Goal: Transaction & Acquisition: Purchase product/service

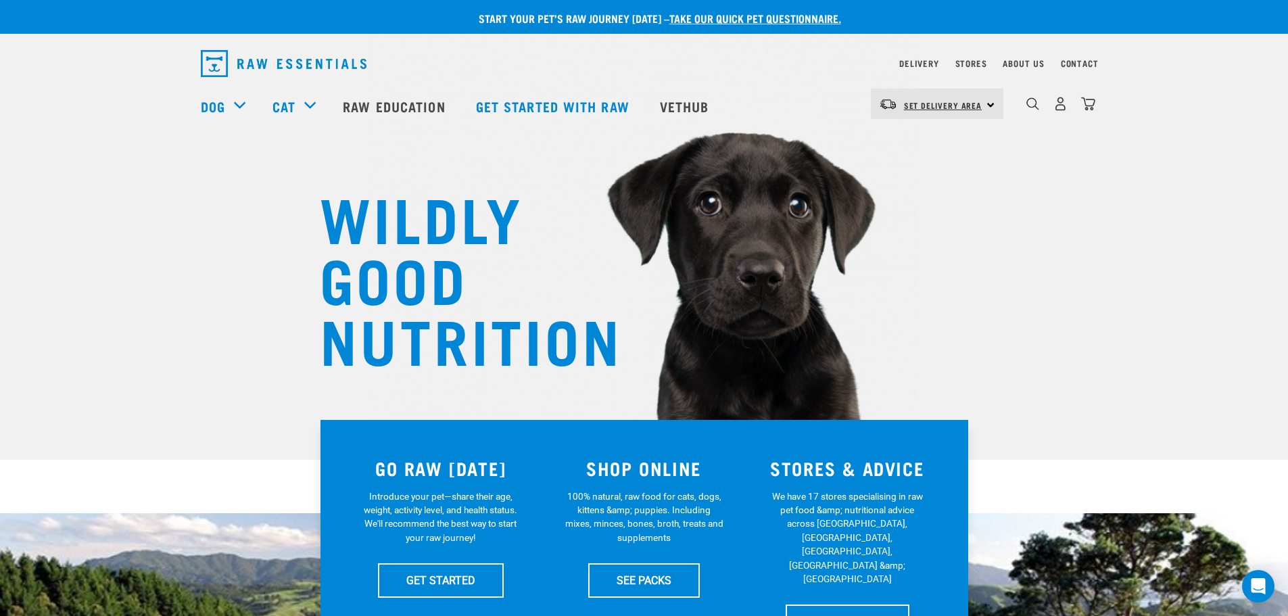
click at [962, 104] on span "Set Delivery Area" at bounding box center [943, 105] width 78 height 5
click at [1040, 110] on div "dropdown navigation" at bounding box center [1033, 104] width 14 height 14
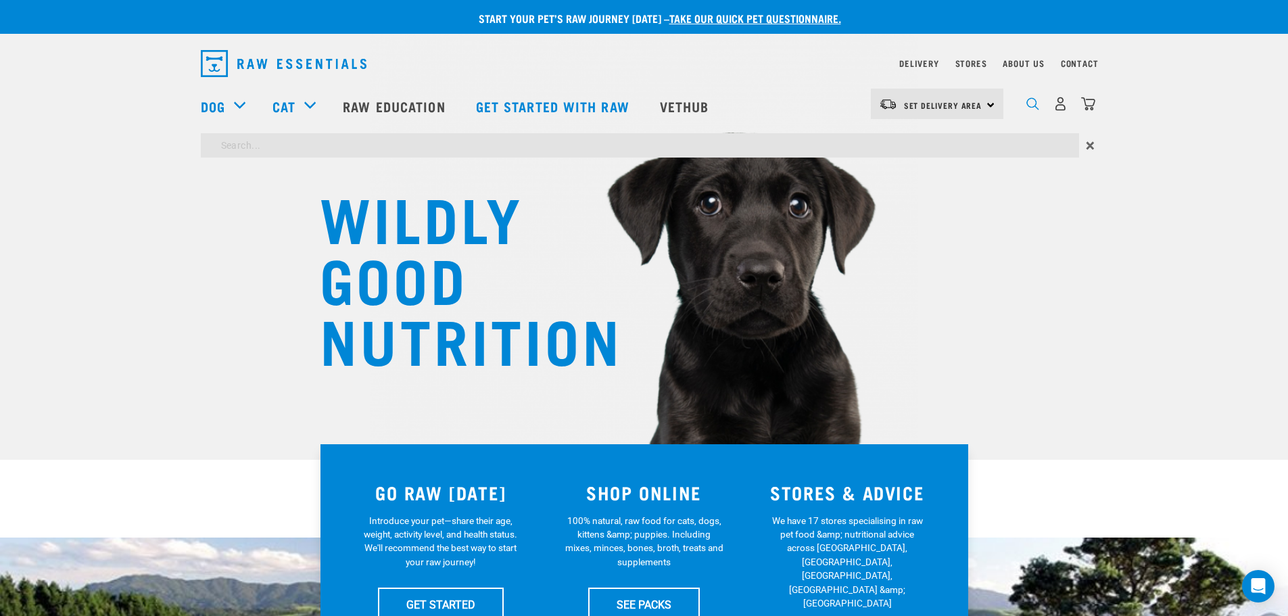
click at [1037, 110] on img "dropdown navigation" at bounding box center [1033, 103] width 13 height 13
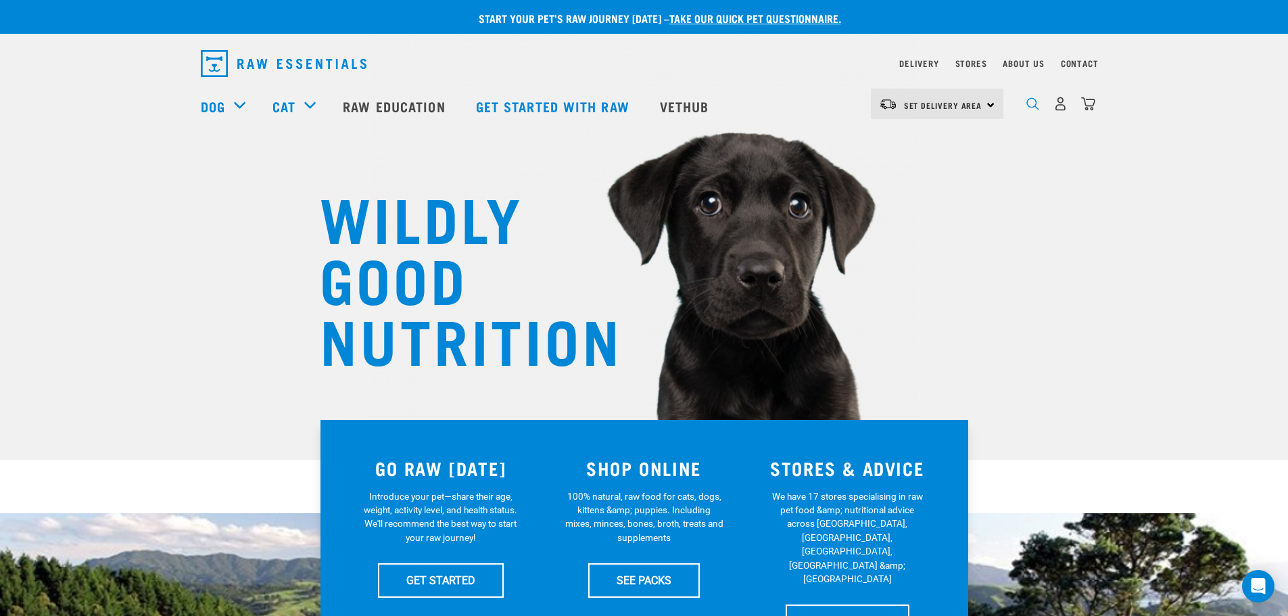
click at [1033, 110] on img "dropdown navigation" at bounding box center [1033, 103] width 13 height 13
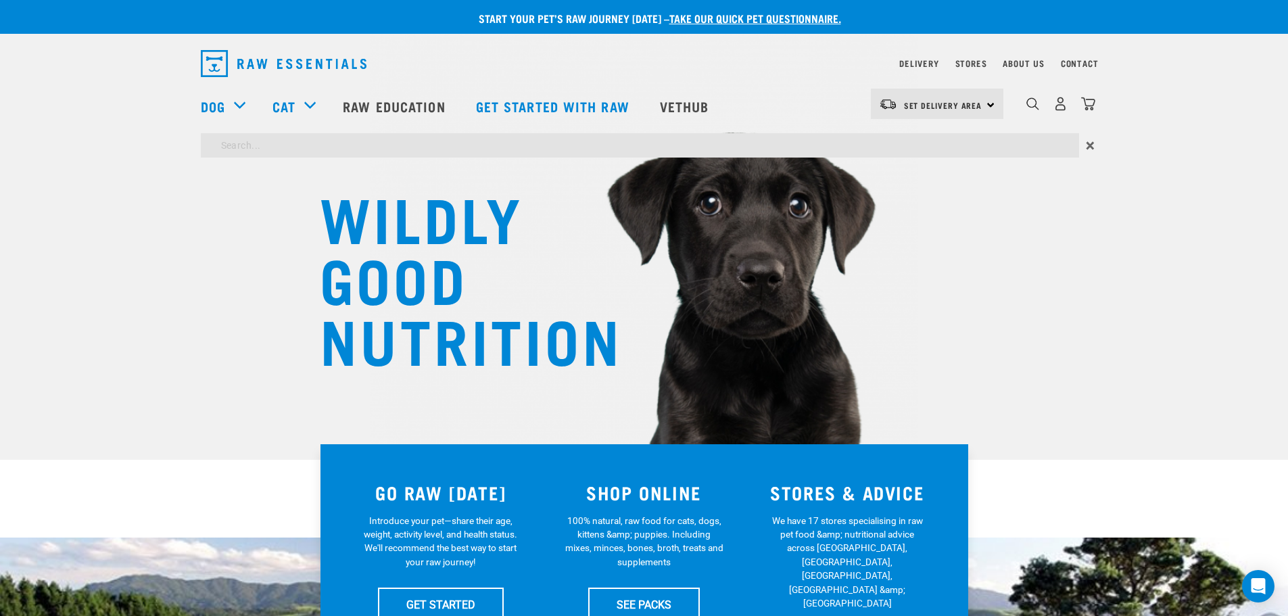
click at [490, 148] on input "search" at bounding box center [640, 145] width 879 height 24
drag, startPoint x: 1058, startPoint y: 149, endPoint x: 949, endPoint y: 149, distance: 108.9
click at [1024, 149] on input "VENISON" at bounding box center [640, 145] width 879 height 24
type input "VENISON"
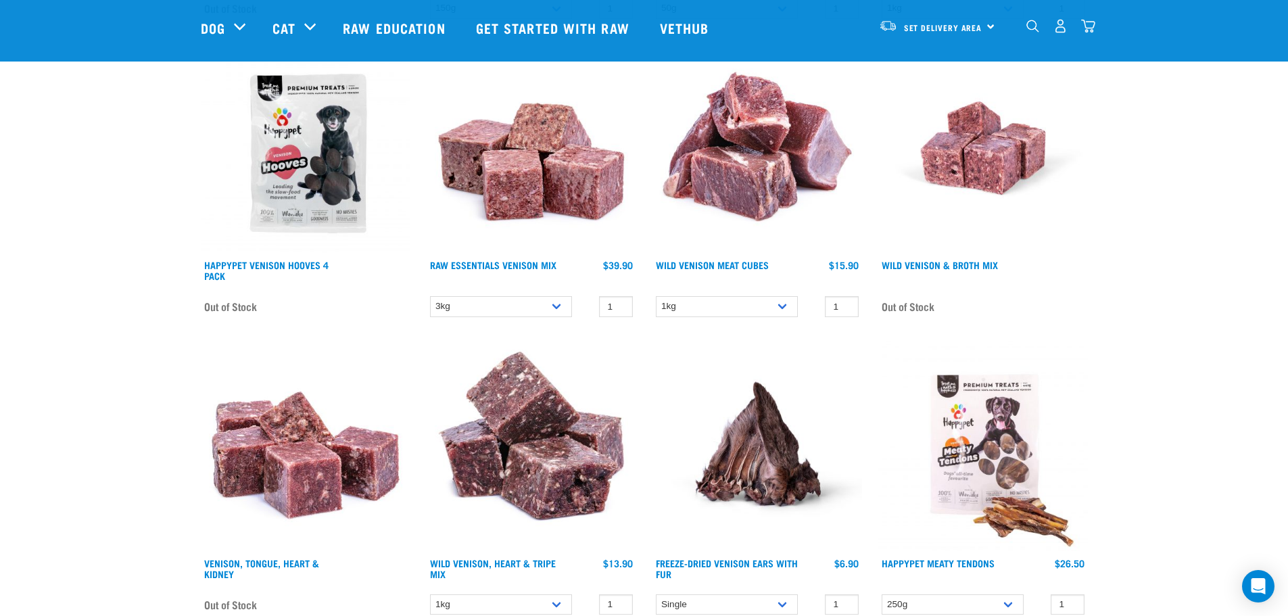
scroll to position [1623, 0]
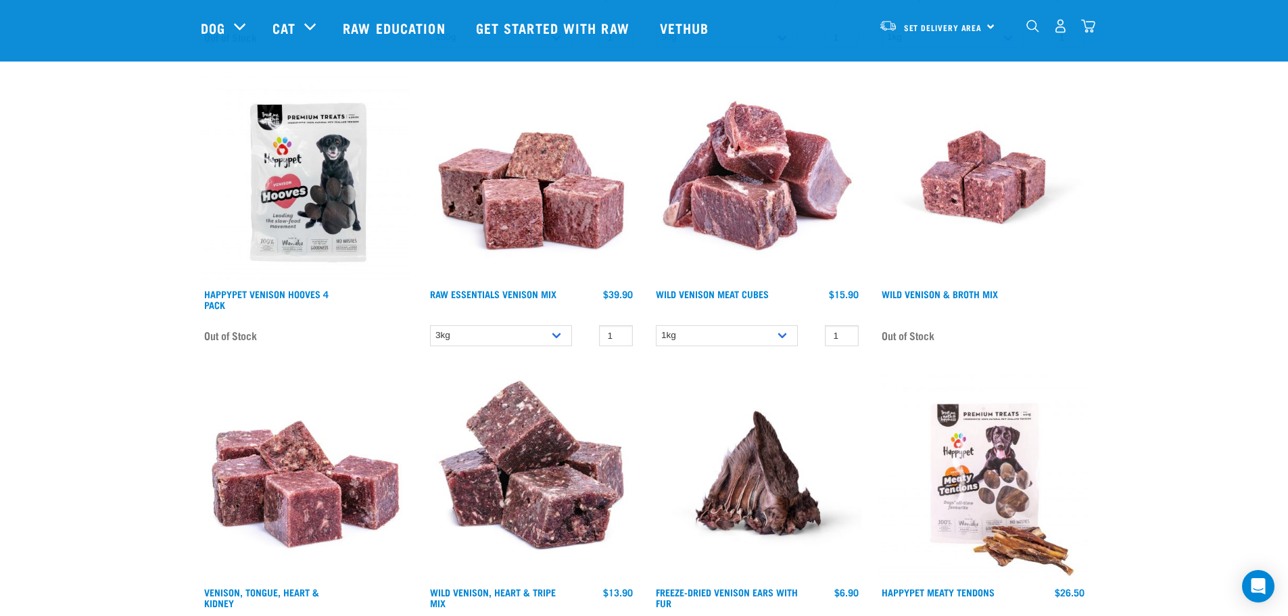
click at [480, 485] on img at bounding box center [532, 476] width 210 height 210
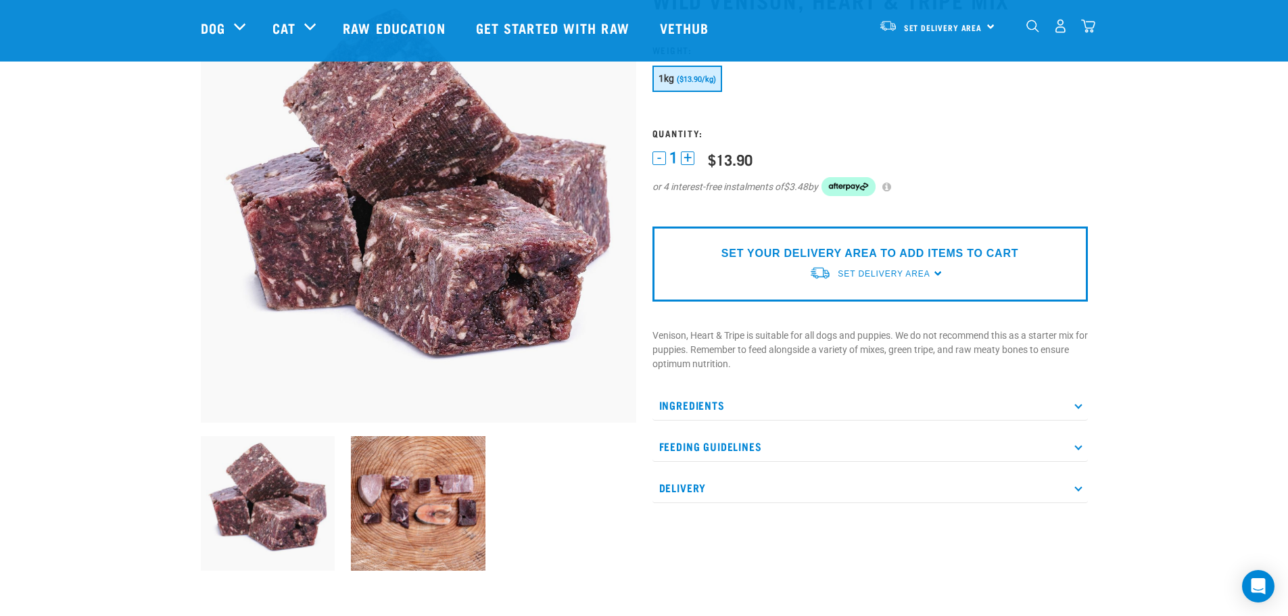
scroll to position [338, 0]
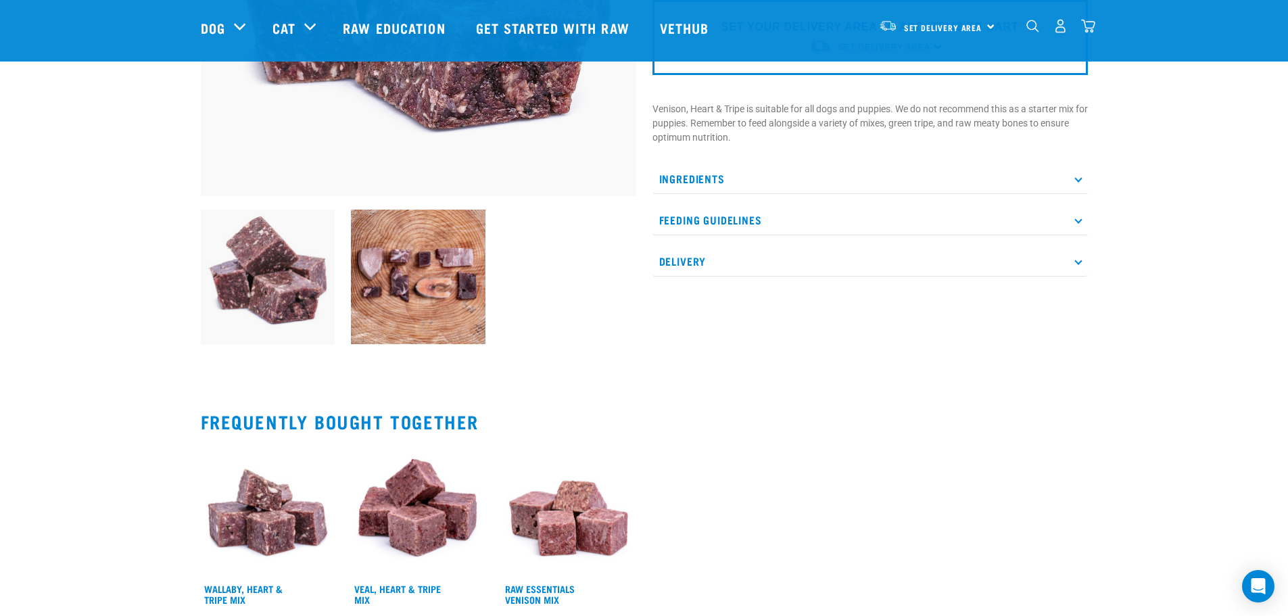
click at [934, 204] on div "Ingredients Minced wild venison (bone in) Heart (sourced from other proteins) G…" at bounding box center [871, 220] width 436 height 113
click at [937, 218] on p "Feeding Guidelines" at bounding box center [871, 220] width 436 height 30
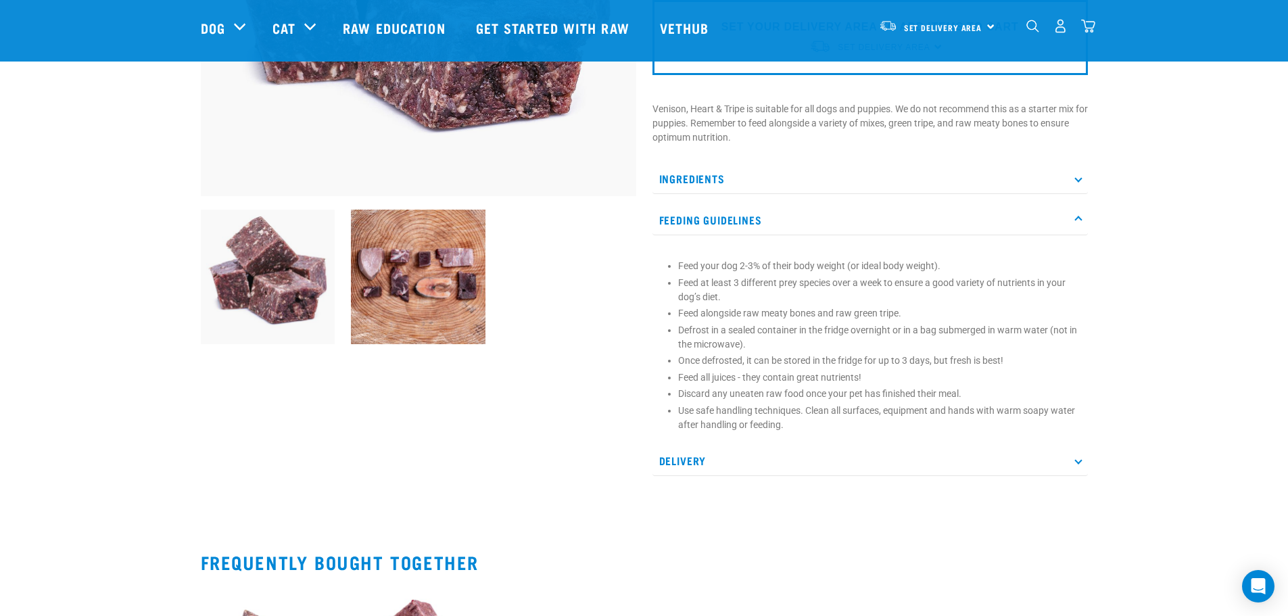
click at [937, 218] on p "Feeding Guidelines" at bounding box center [871, 220] width 436 height 30
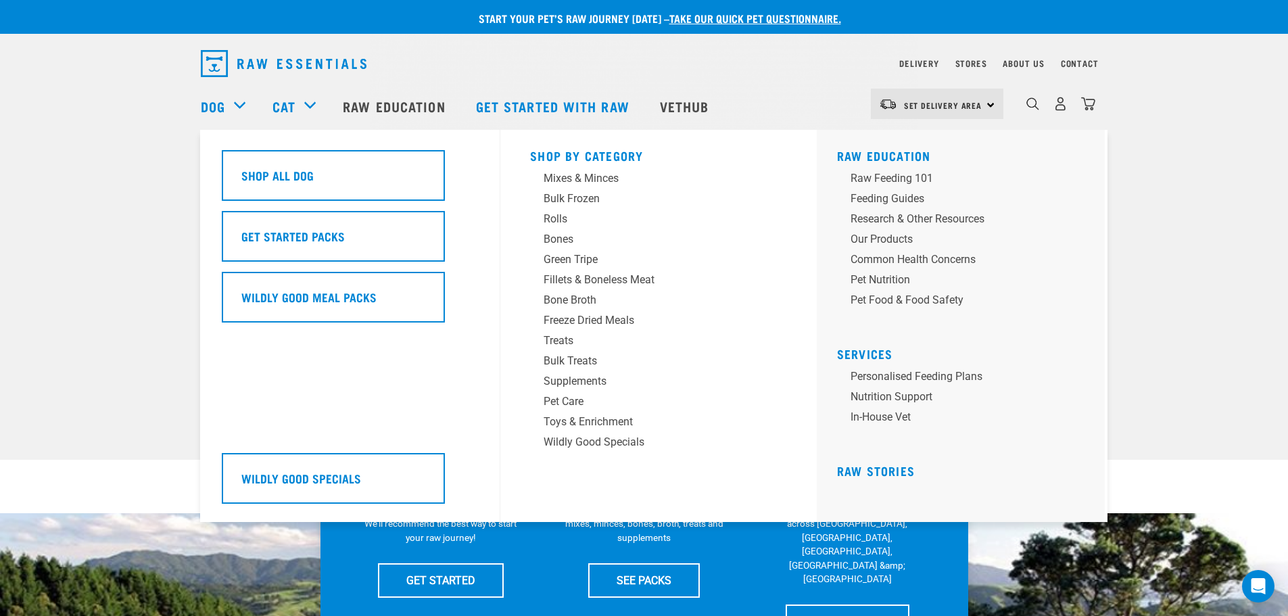
click at [233, 103] on div "Dog" at bounding box center [230, 106] width 58 height 54
click at [592, 179] on div "Mixes & Minces" at bounding box center [649, 178] width 211 height 16
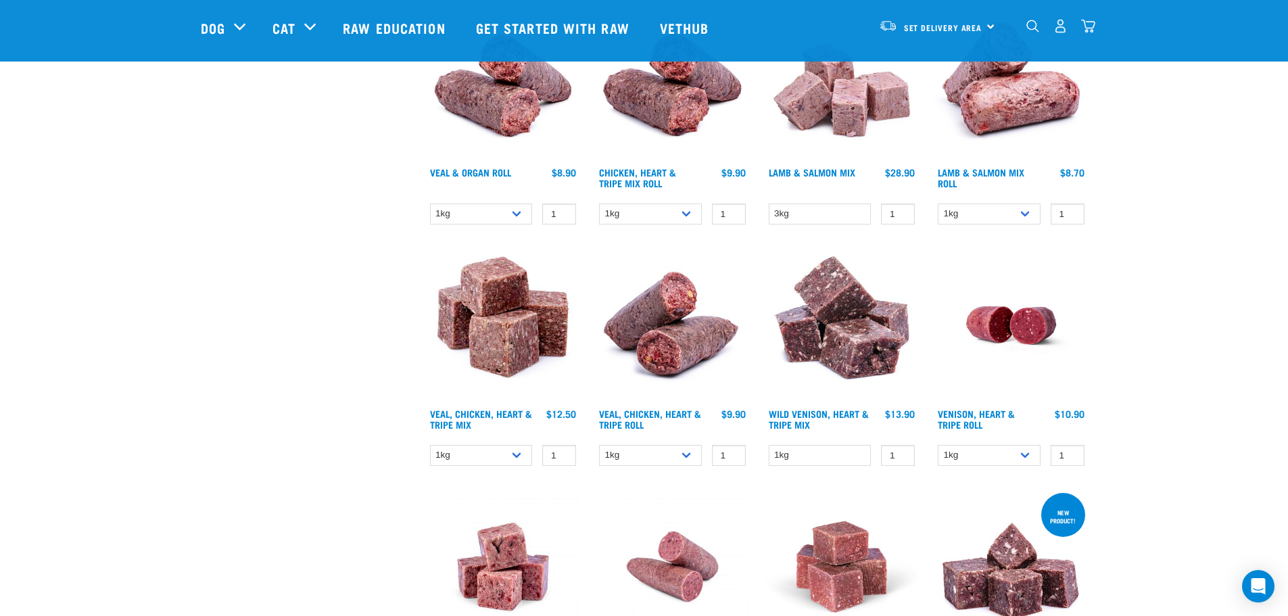
scroll to position [947, 0]
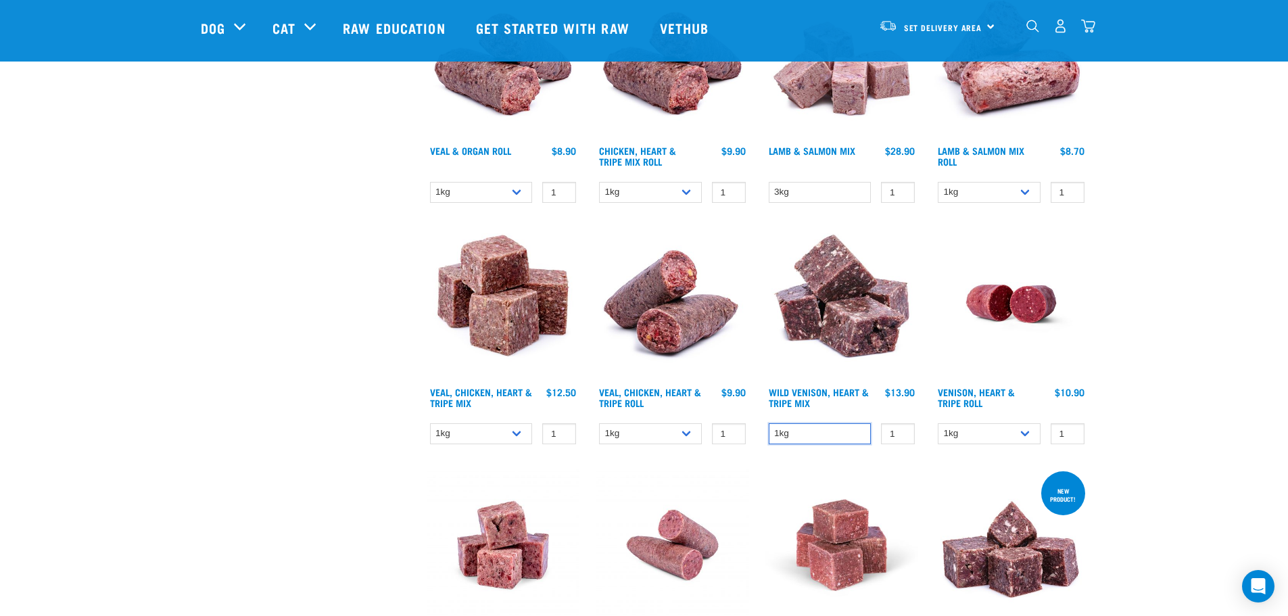
click at [820, 440] on select "1kg" at bounding box center [820, 433] width 103 height 21
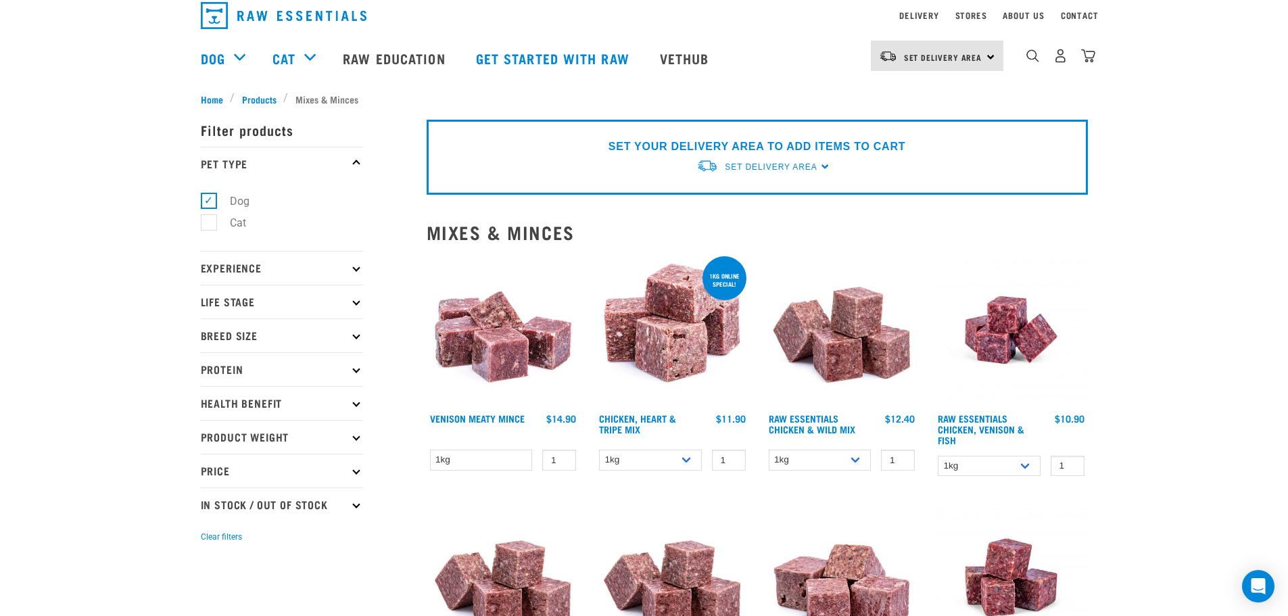
scroll to position [52, 0]
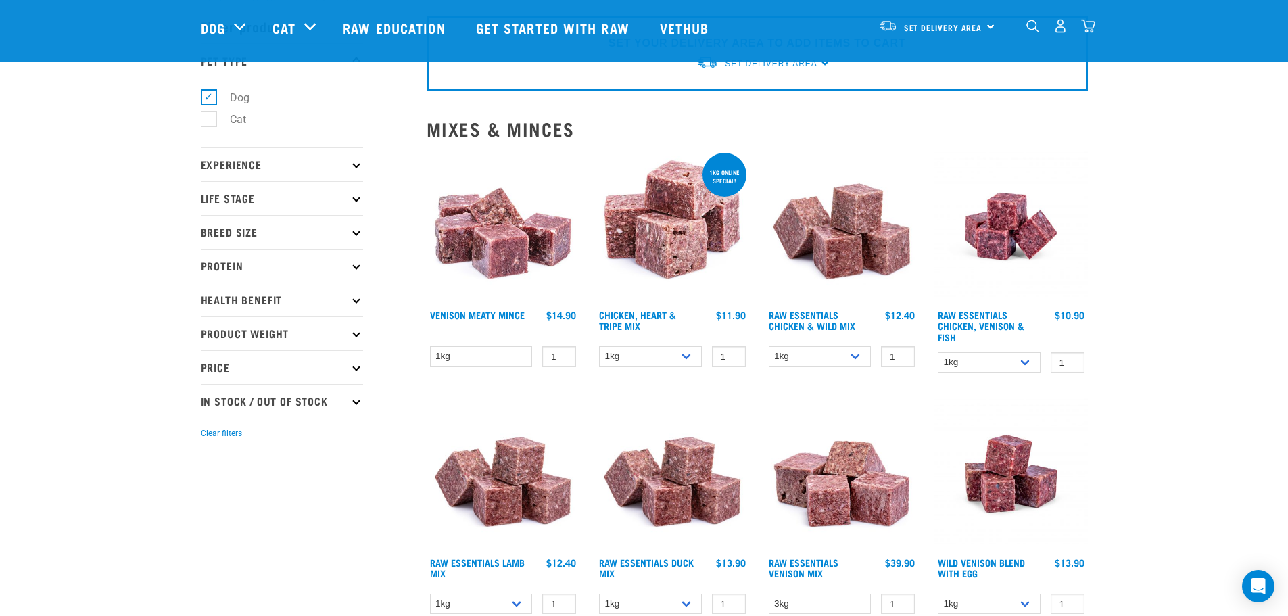
click at [328, 327] on p "Product Weight" at bounding box center [282, 334] width 162 height 34
click at [212, 413] on label "2kg" at bounding box center [230, 414] width 45 height 17
click at [210, 413] on input "2kg" at bounding box center [205, 412] width 9 height 9
checkbox input "true"
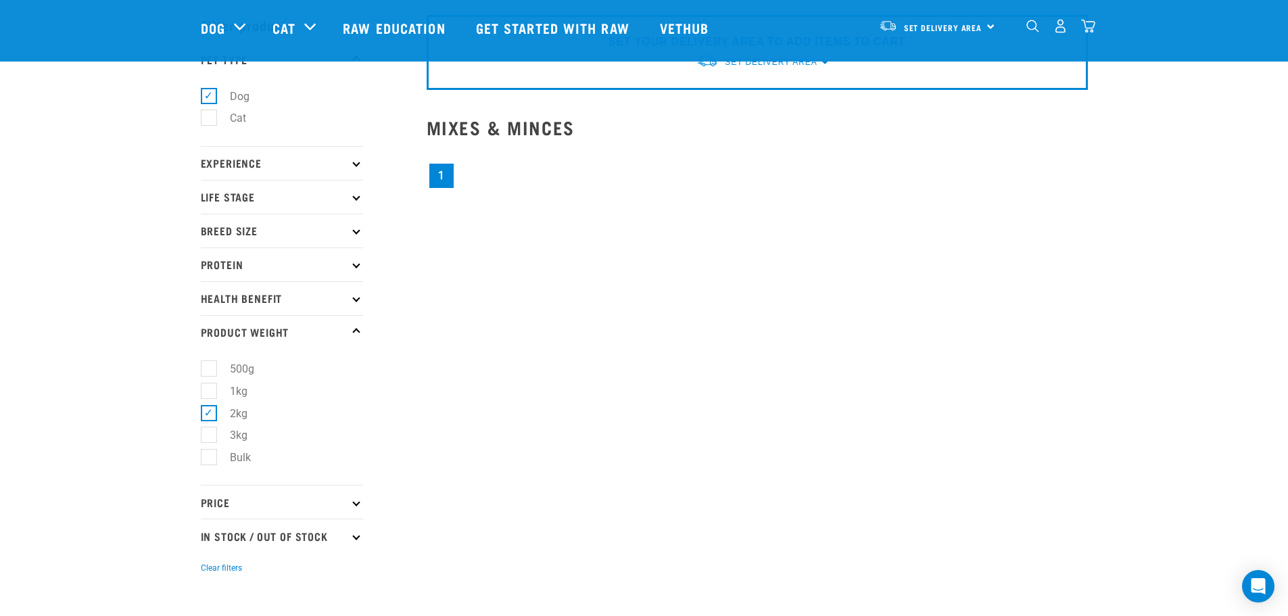
scroll to position [135, 0]
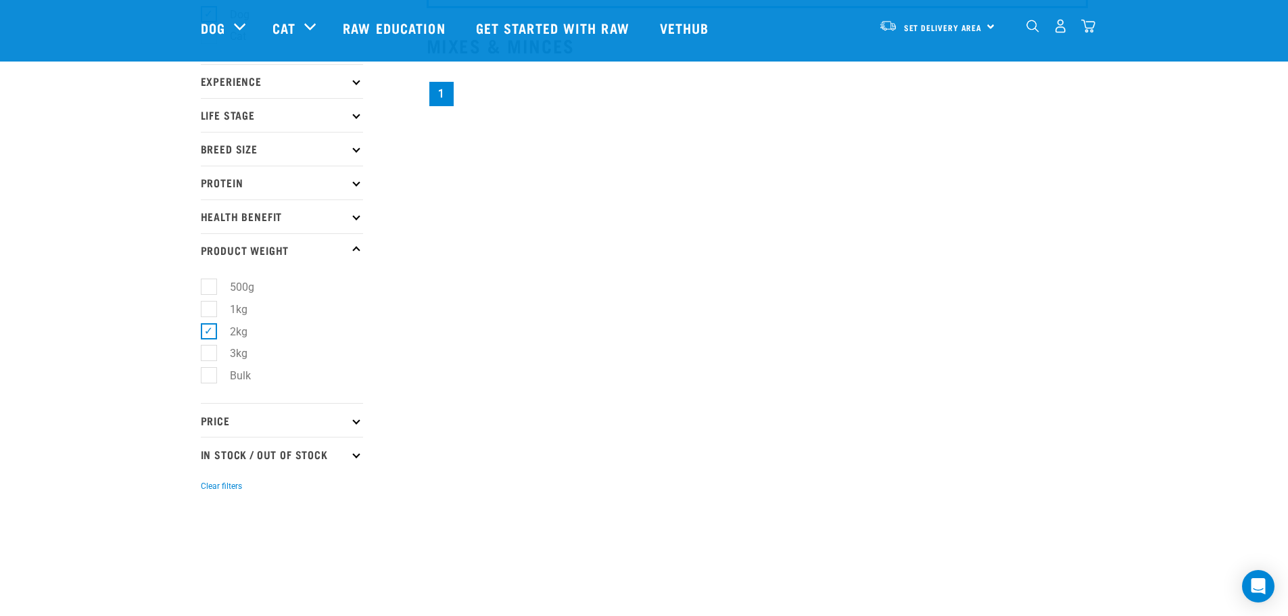
click at [208, 346] on label "3kg" at bounding box center [230, 353] width 45 height 17
click at [208, 347] on input "3kg" at bounding box center [205, 351] width 9 height 9
checkbox input "true"
click at [210, 374] on label "Bulk" at bounding box center [232, 375] width 48 height 17
click at [210, 374] on input "Bulk" at bounding box center [205, 373] width 9 height 9
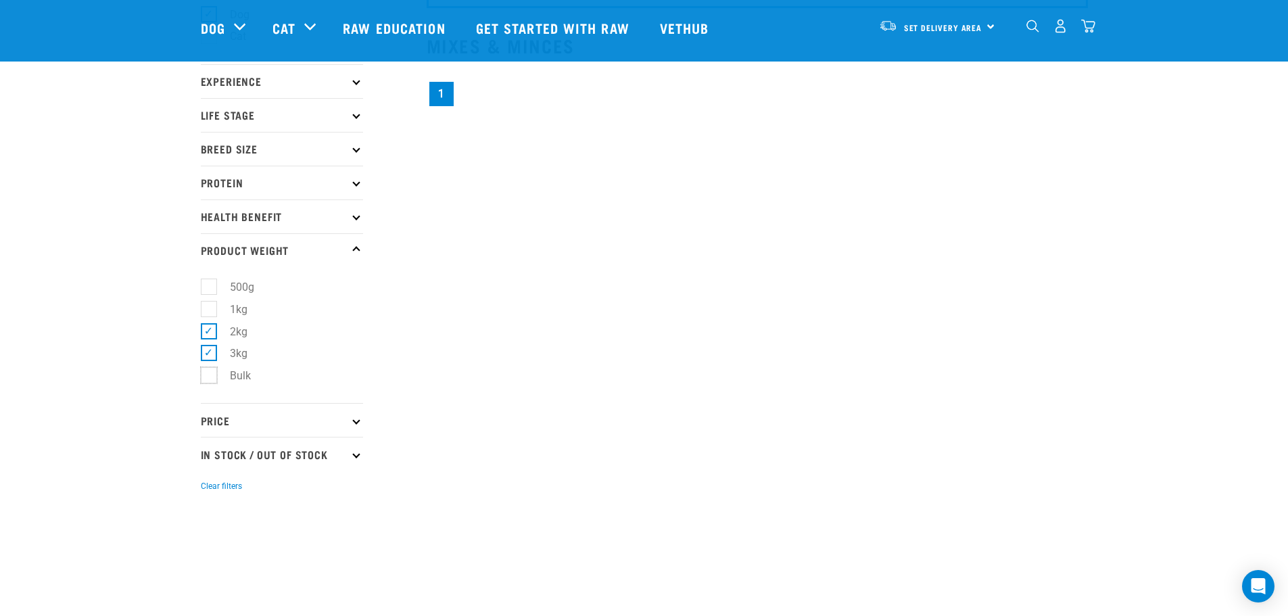
checkbox input "true"
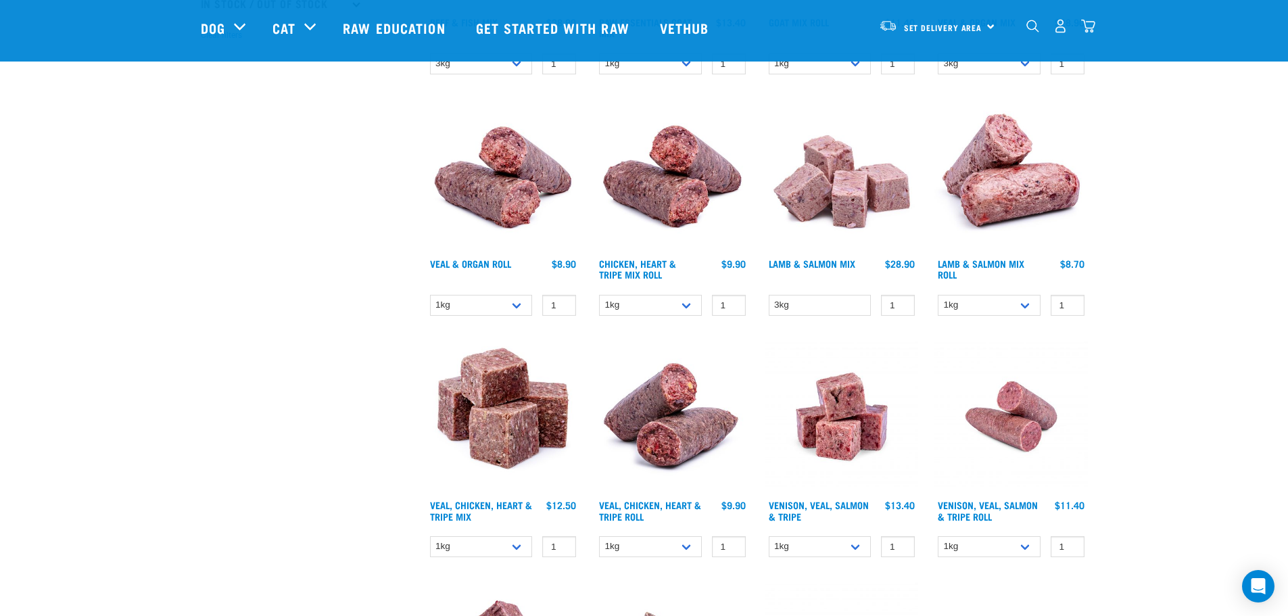
scroll to position [609, 0]
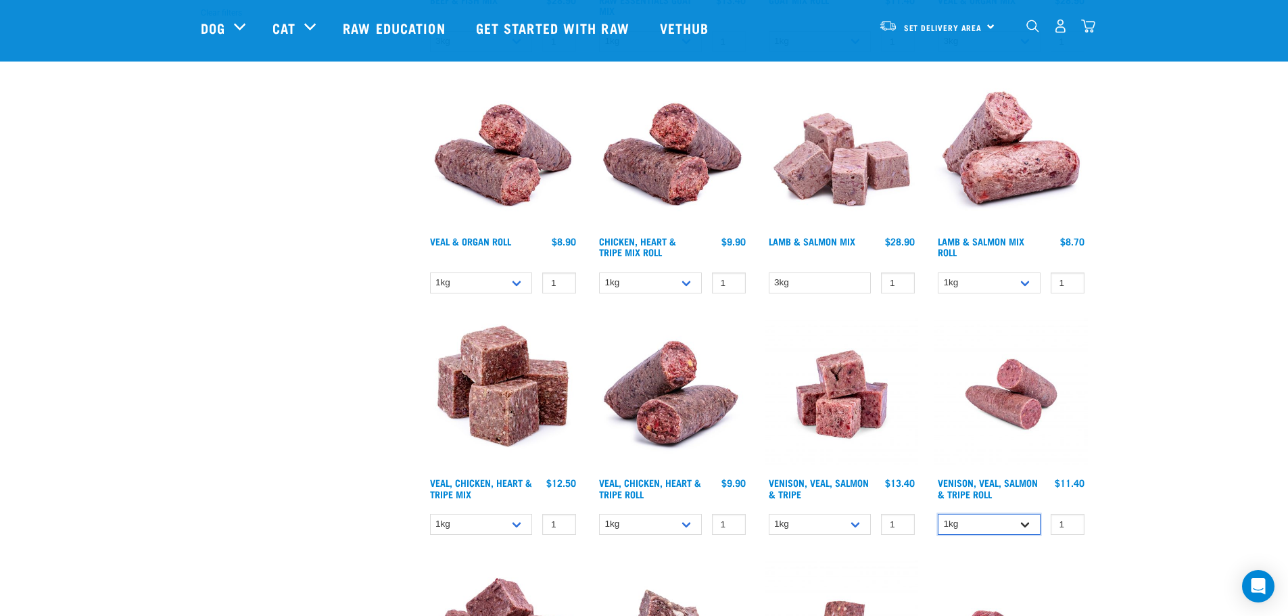
click at [993, 530] on select "1kg Bulk (10kg)" at bounding box center [989, 524] width 103 height 21
click at [1216, 418] on div "Start your pet’s raw journey today – take our quick pet questionnaire. Delivery…" at bounding box center [644, 116] width 1288 height 1451
click at [833, 524] on select "1kg 3kg" at bounding box center [820, 524] width 103 height 21
select select "62284"
click at [769, 514] on select "1kg 3kg" at bounding box center [820, 524] width 103 height 21
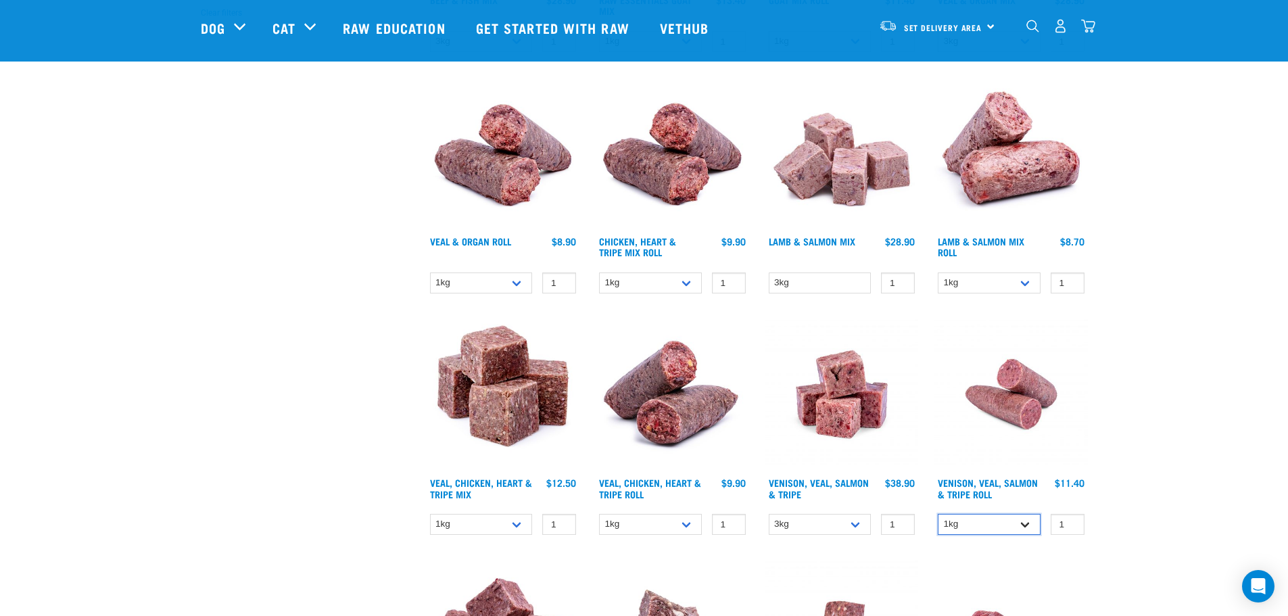
click at [979, 521] on select "1kg Bulk (10kg)" at bounding box center [989, 524] width 103 height 21
select select "336057"
click at [938, 514] on select "1kg Bulk (10kg)" at bounding box center [989, 524] width 103 height 21
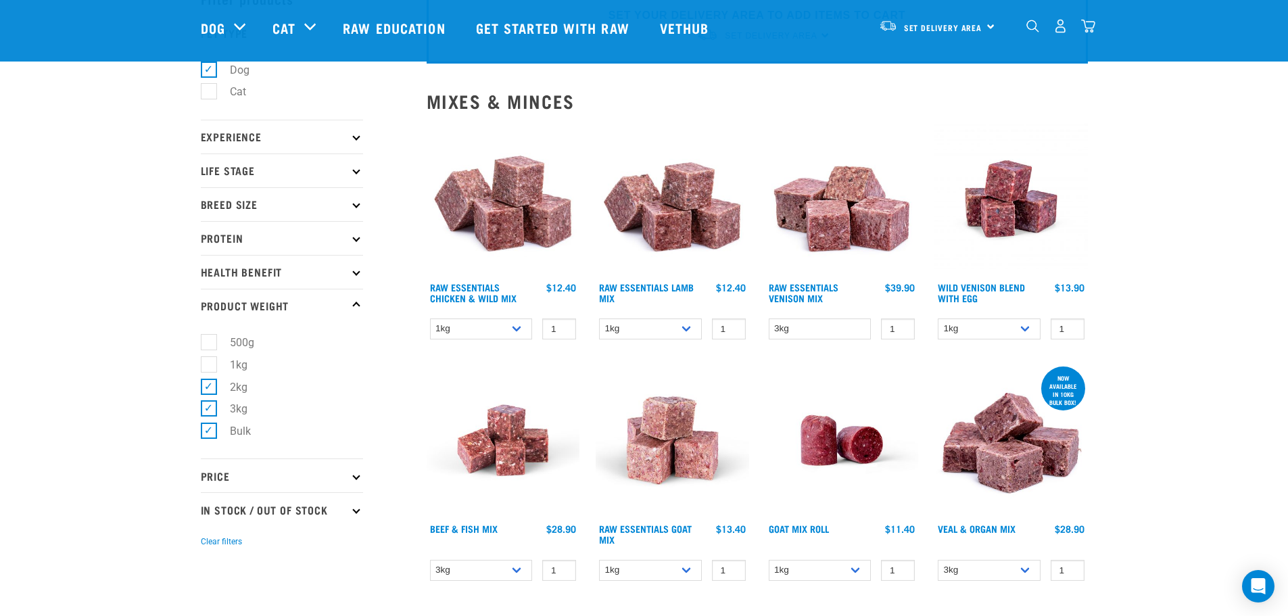
scroll to position [68, 0]
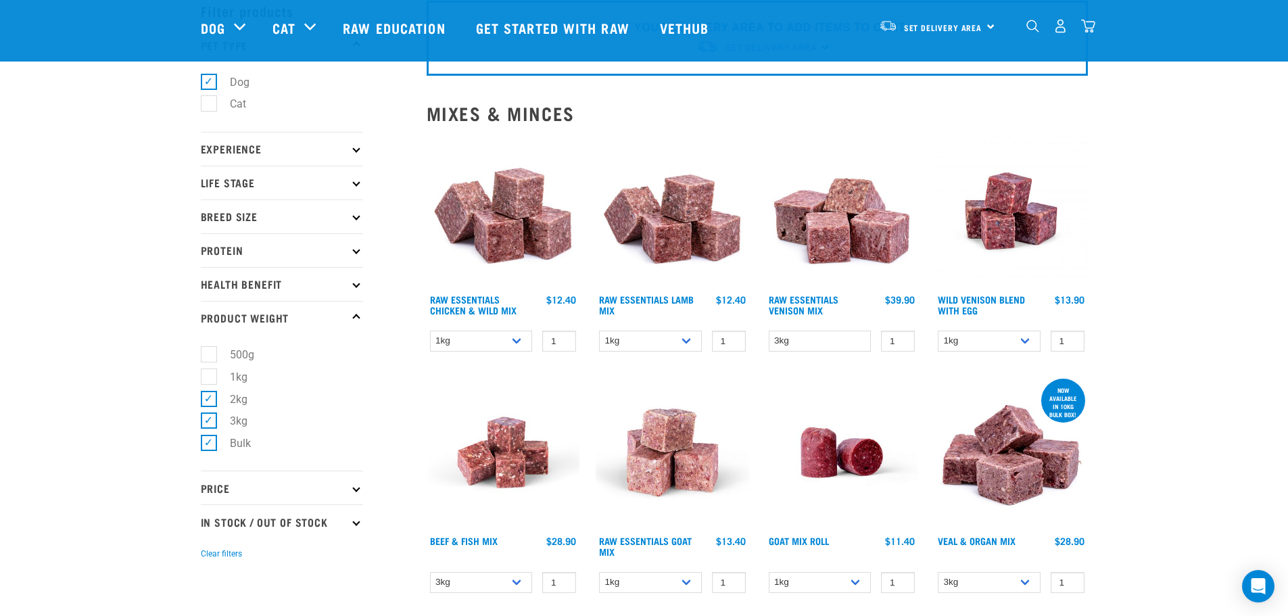
click at [208, 378] on label "1kg" at bounding box center [230, 377] width 45 height 17
click at [206, 378] on input "1kg" at bounding box center [205, 374] width 9 height 9
checkbox input "true"
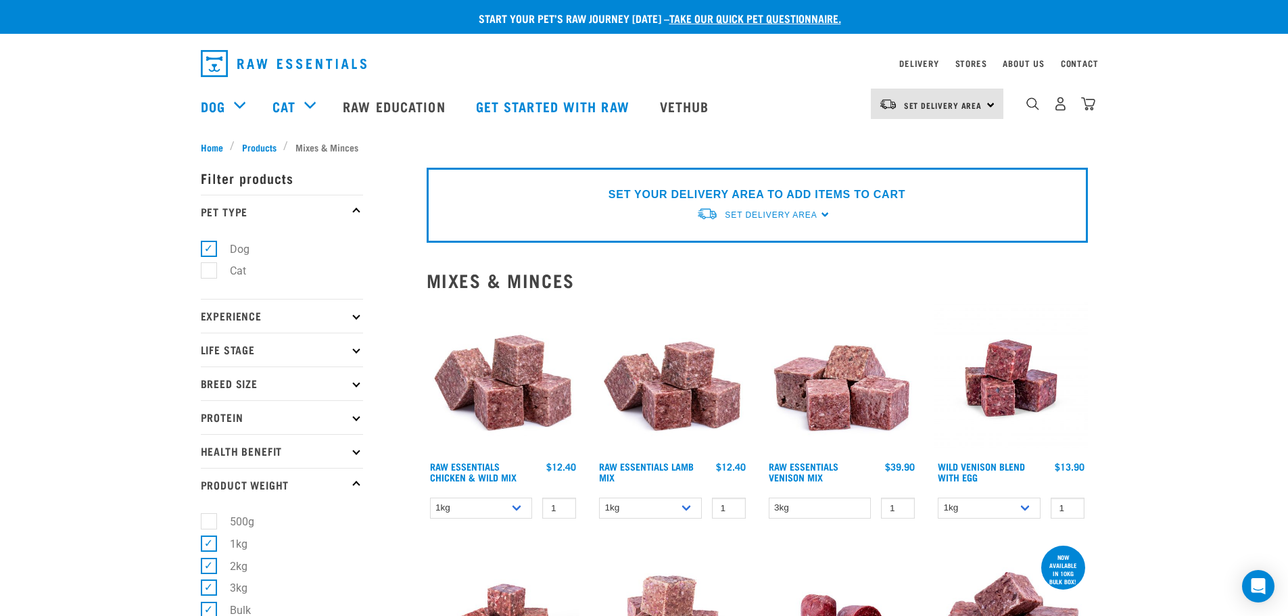
click at [358, 419] on icon at bounding box center [355, 416] width 7 height 7
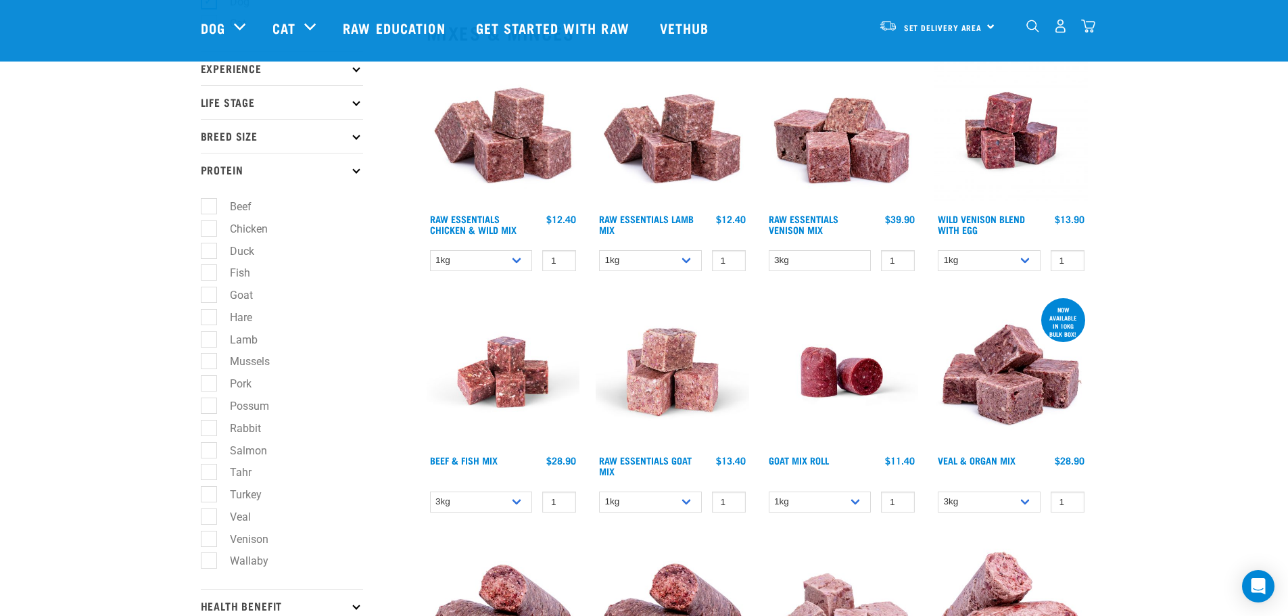
scroll to position [203, 0]
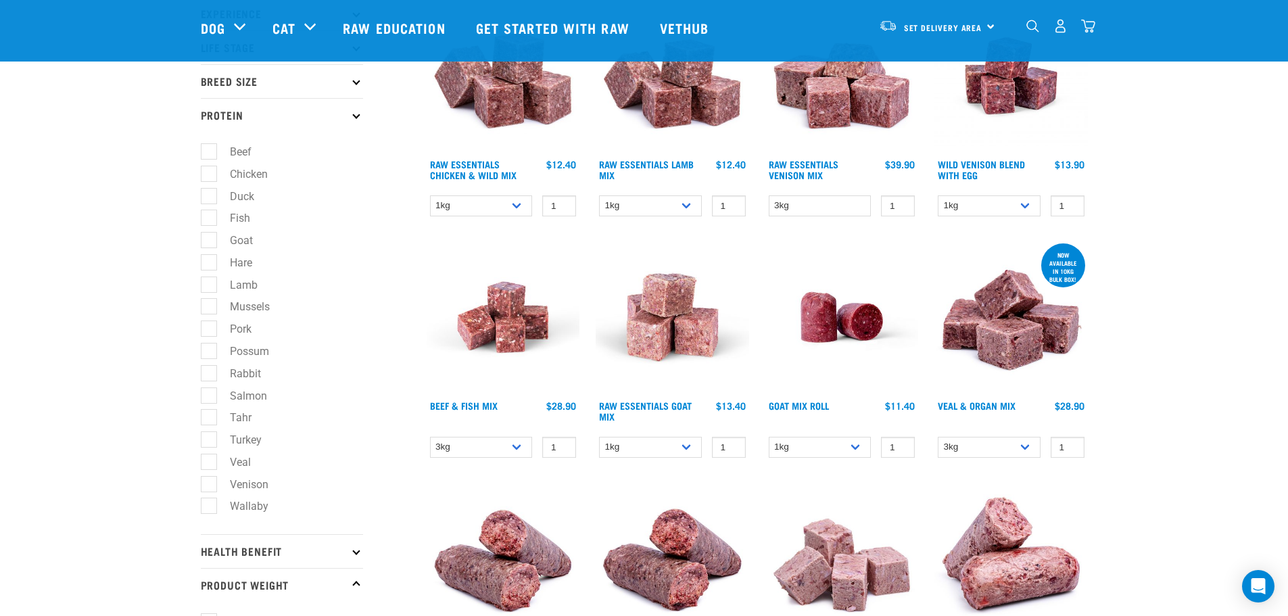
click at [218, 486] on label "Venison" at bounding box center [241, 484] width 66 height 17
click at [210, 486] on input "Venison" at bounding box center [205, 482] width 9 height 9
checkbox input "true"
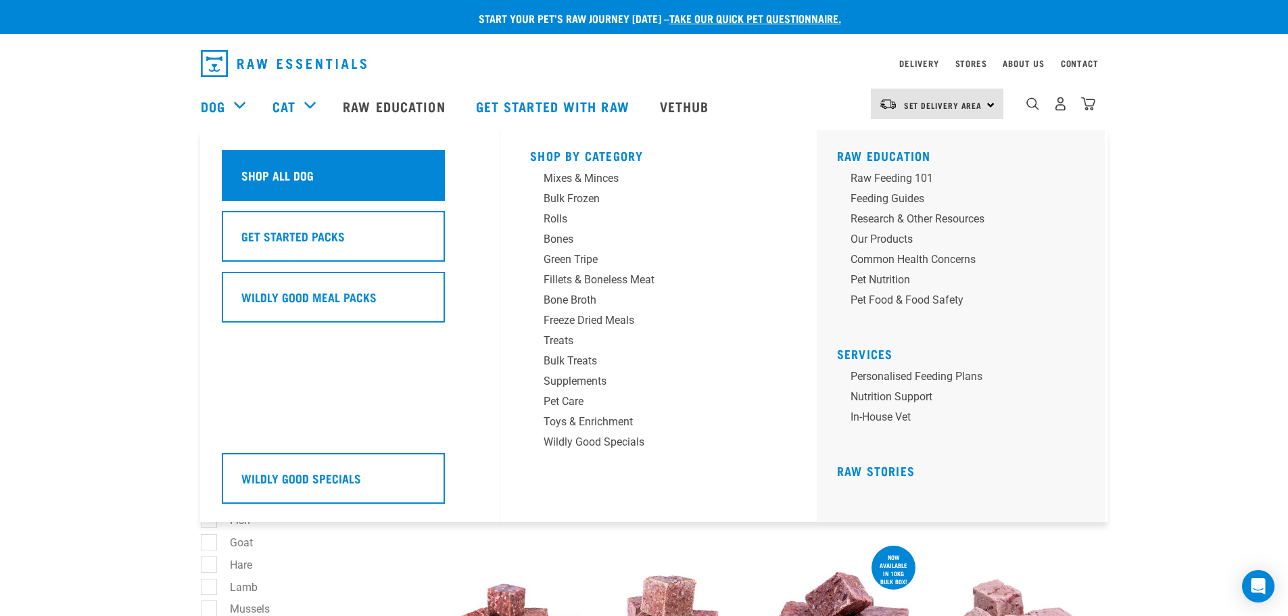
click at [312, 183] on div "Shop All Dog" at bounding box center [333, 175] width 223 height 51
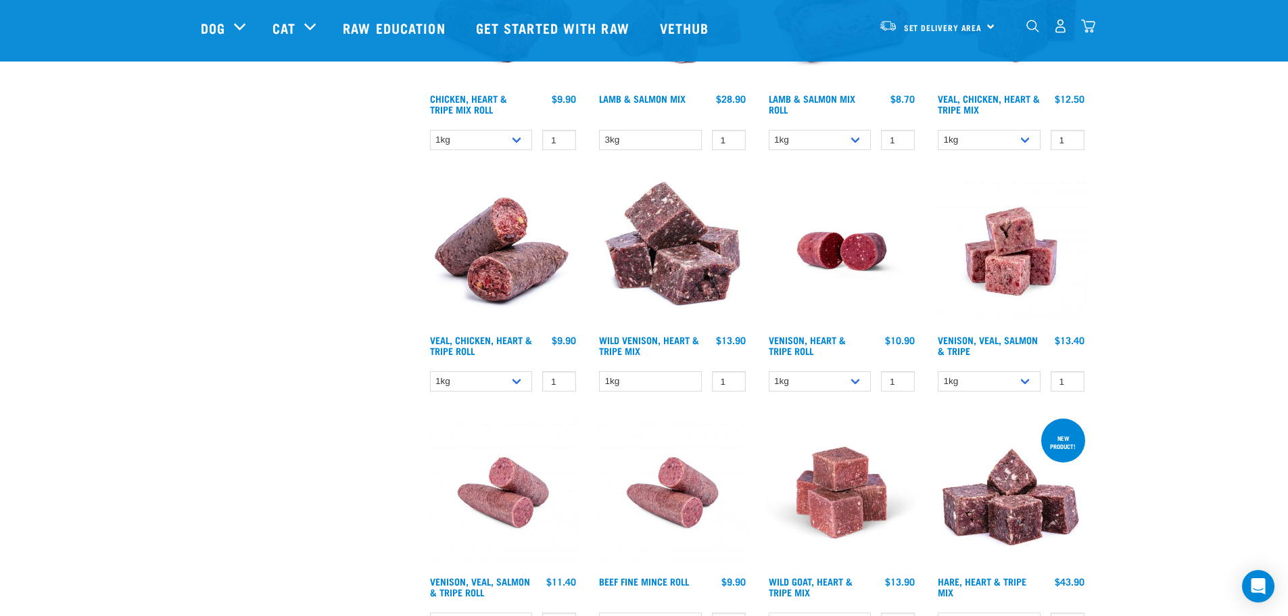
scroll to position [1623, 0]
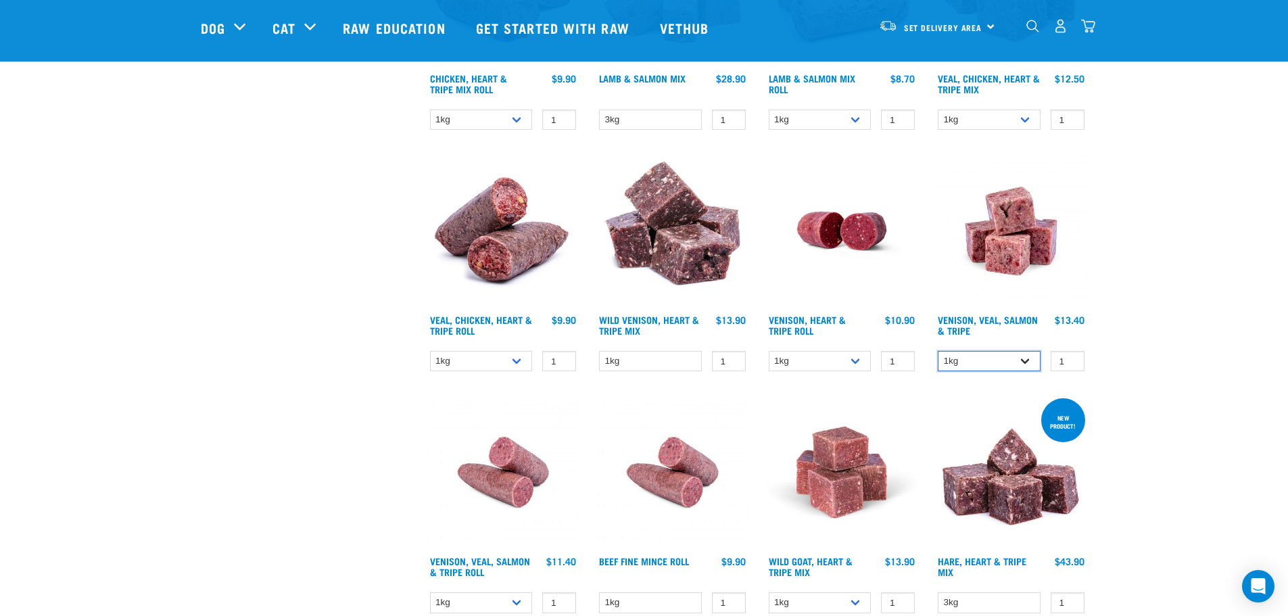
click at [1024, 358] on select "1kg 3kg" at bounding box center [989, 361] width 103 height 21
select select "62284"
click at [938, 351] on select "1kg 3kg" at bounding box center [989, 361] width 103 height 21
click at [636, 353] on select "1kg" at bounding box center [650, 361] width 103 height 21
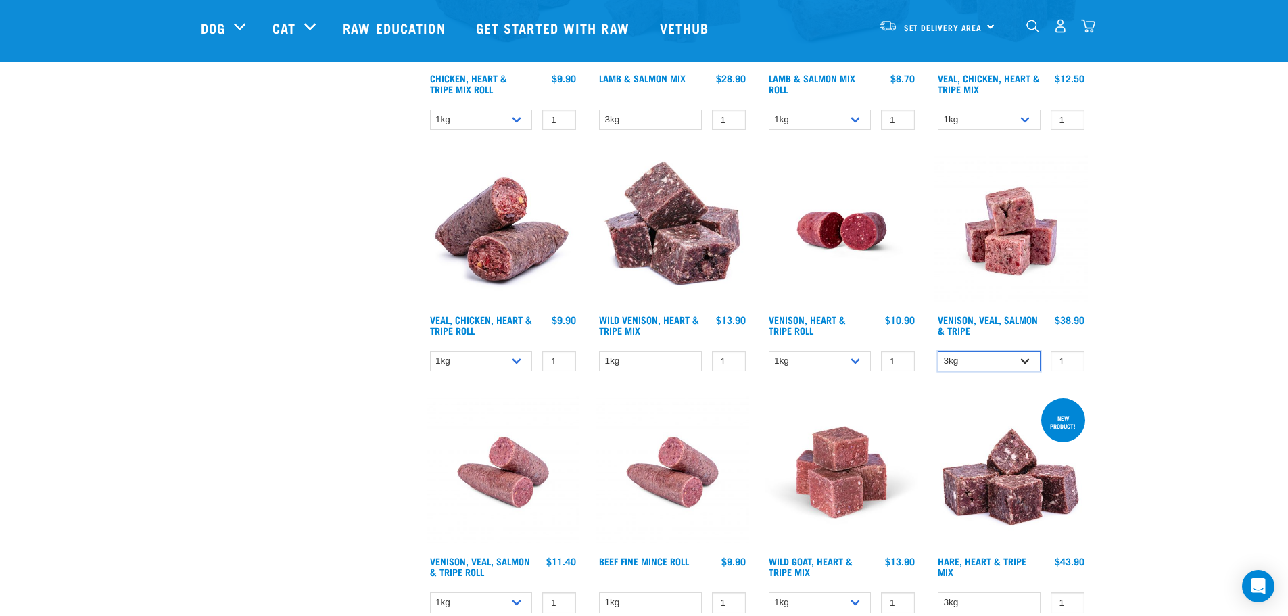
click at [1000, 358] on select "1kg 3kg" at bounding box center [989, 361] width 103 height 21
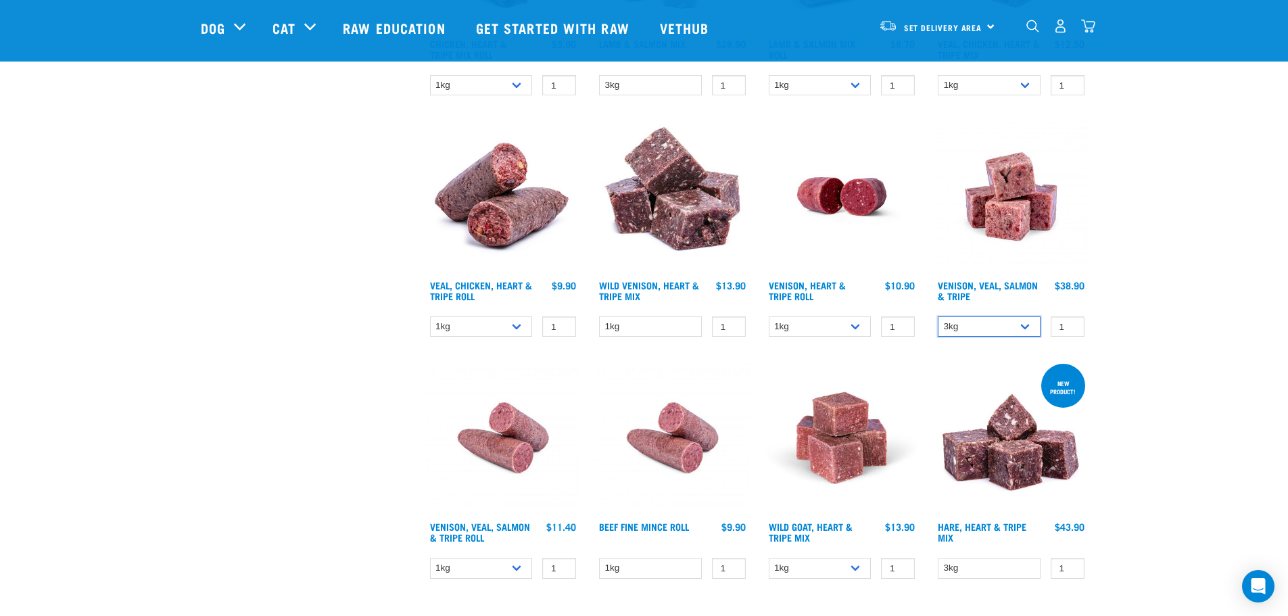
scroll to position [1691, 0]
